Goal: Obtain resource: Obtain resource

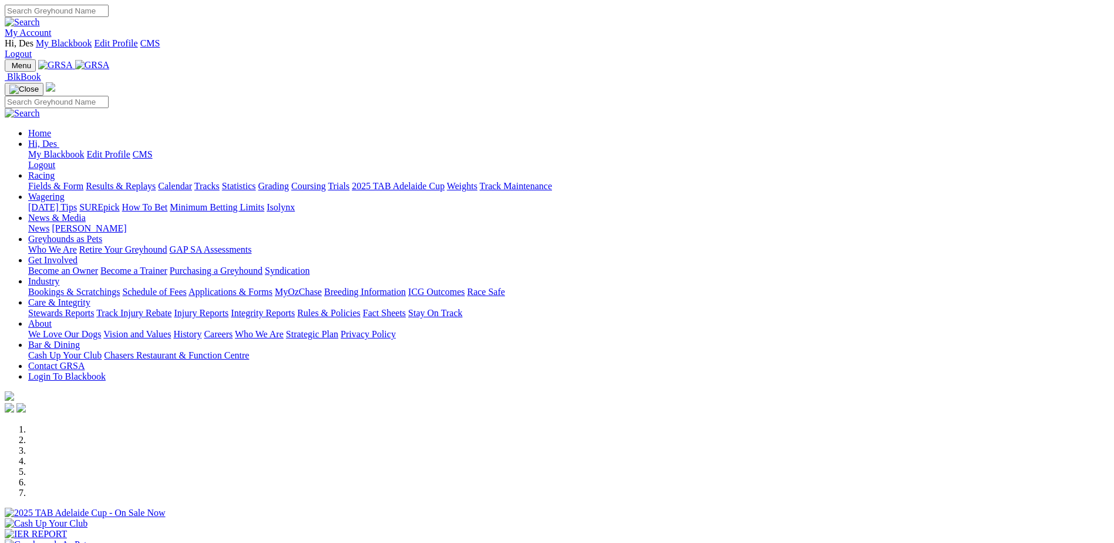
scroll to position [176, 0]
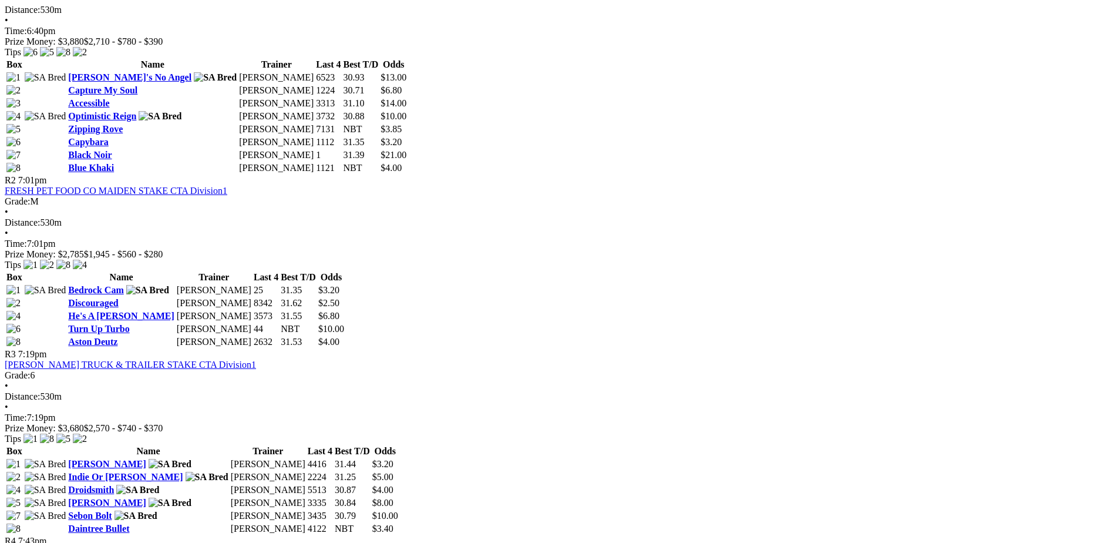
scroll to position [705, 0]
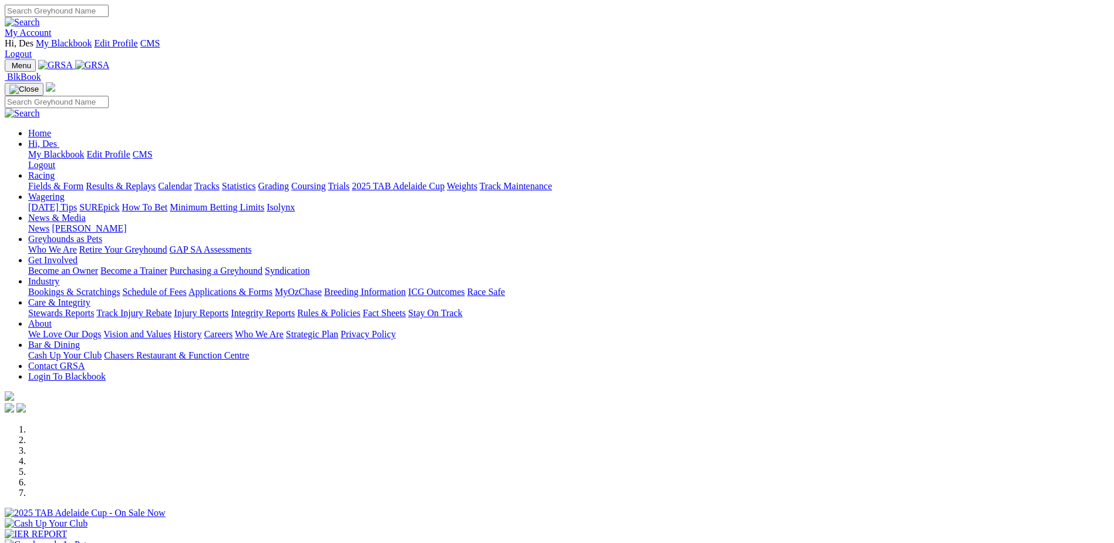
scroll to position [176, 0]
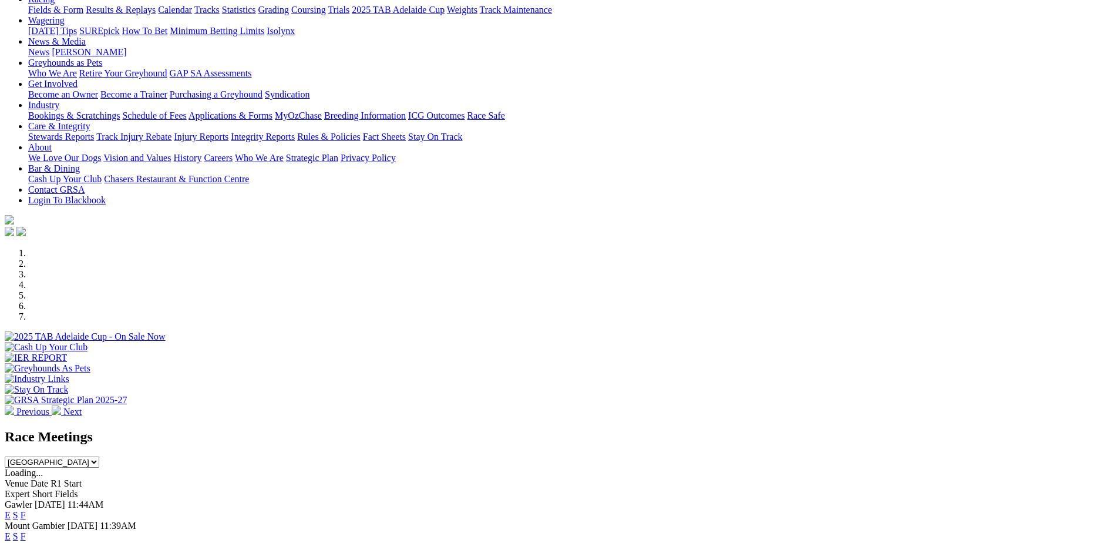
click at [26, 531] on link "F" at bounding box center [23, 536] width 5 height 10
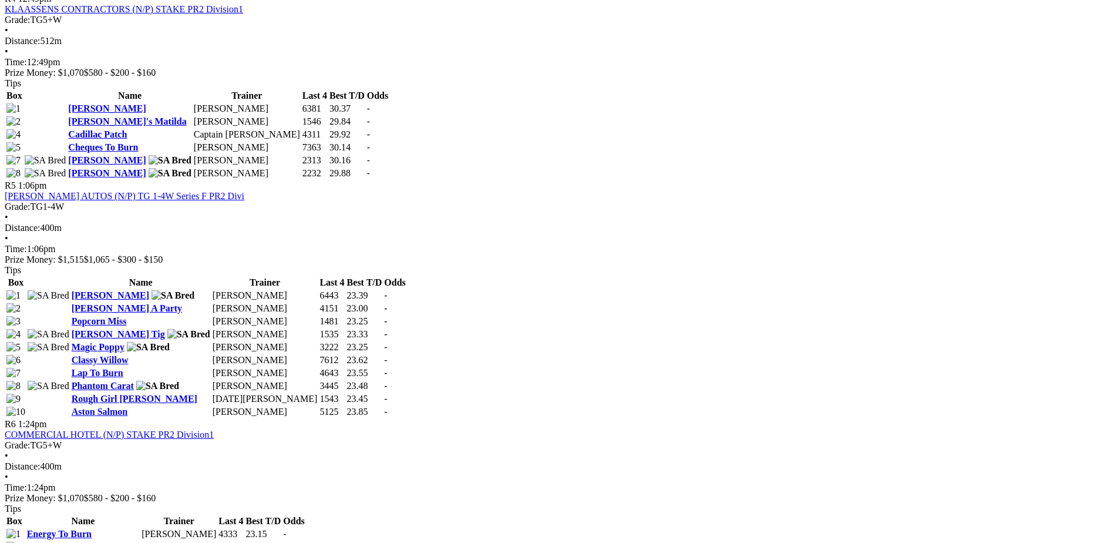
scroll to position [1233, 0]
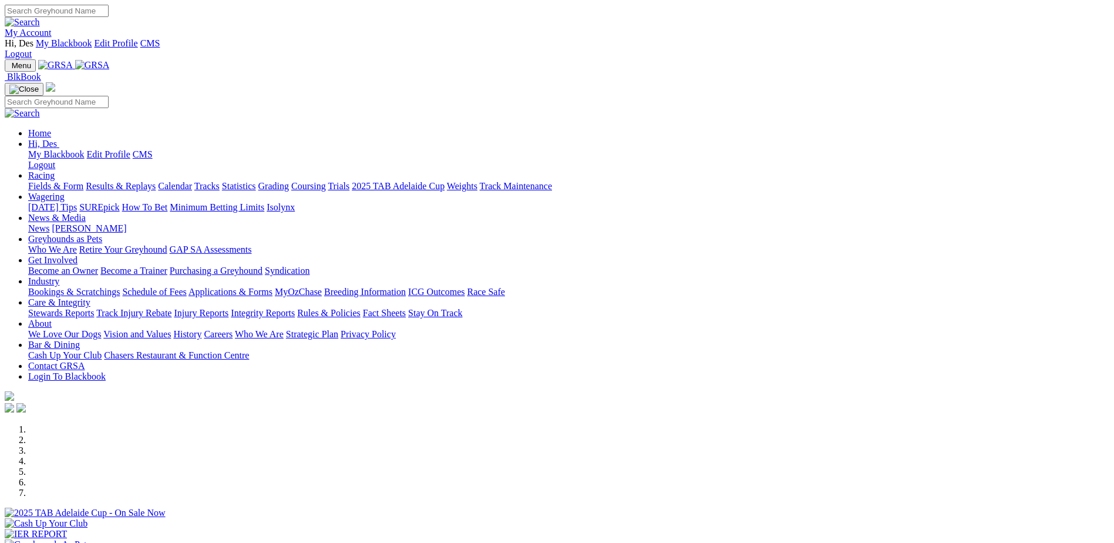
click at [59, 276] on link "Industry" at bounding box center [43, 281] width 31 height 10
click at [272, 287] on link "Applications & Forms" at bounding box center [231, 292] width 84 height 10
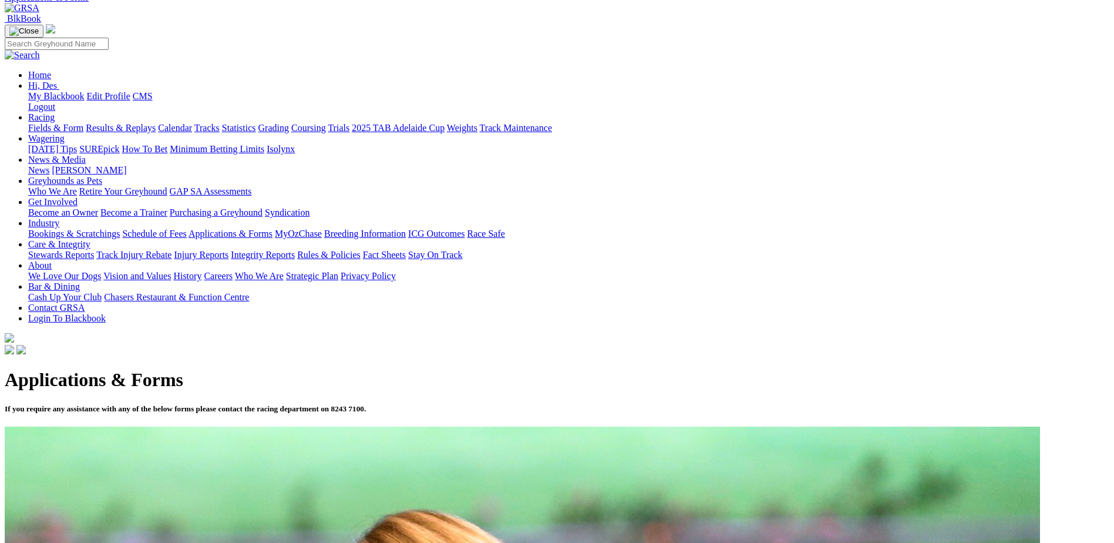
scroll to position [235, 0]
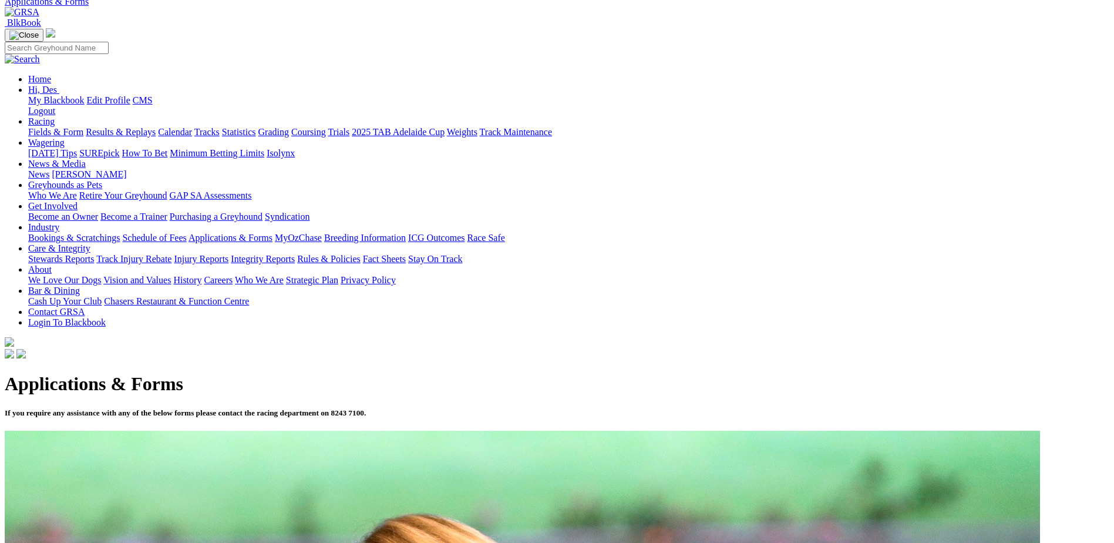
scroll to position [176, 0]
